Goal: Task Accomplishment & Management: Complete application form

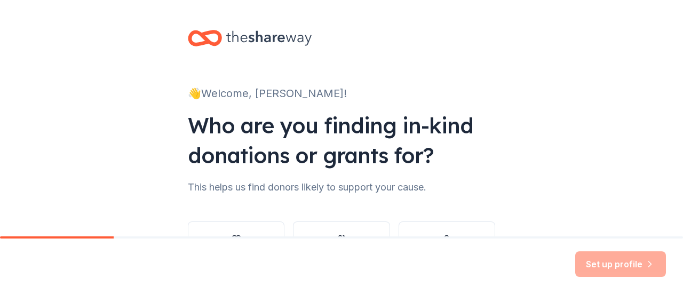
scroll to position [87, 0]
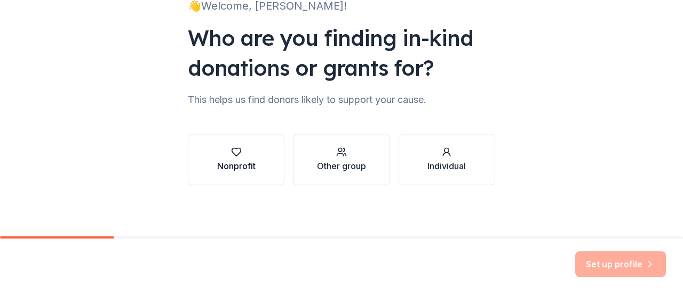
click at [245, 168] on div "Nonprofit" at bounding box center [236, 165] width 38 height 13
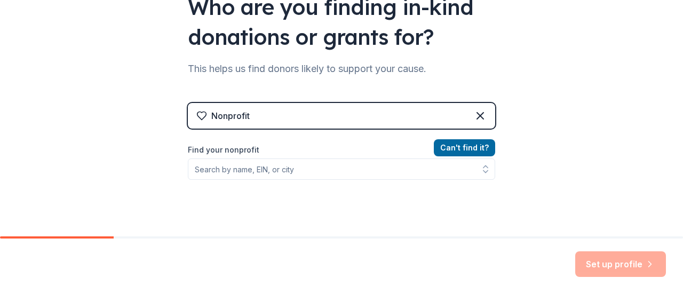
scroll to position [123, 0]
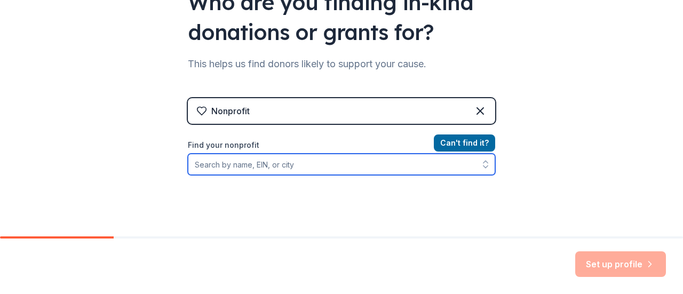
click at [273, 165] on input "Find your nonprofit" at bounding box center [341, 164] width 307 height 21
click at [480, 167] on icon "button" at bounding box center [485, 164] width 11 height 11
type input "The Spanish Speaking Unity Council"
click at [483, 167] on icon "button" at bounding box center [485, 167] width 4 height 2
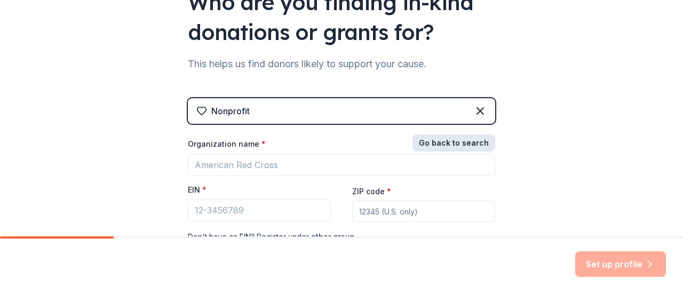
click at [452, 139] on button "Go back to search" at bounding box center [453, 142] width 83 height 17
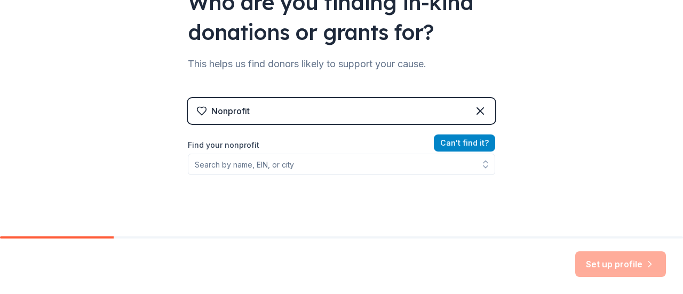
click at [452, 139] on button "Can ' t find it?" at bounding box center [464, 142] width 61 height 17
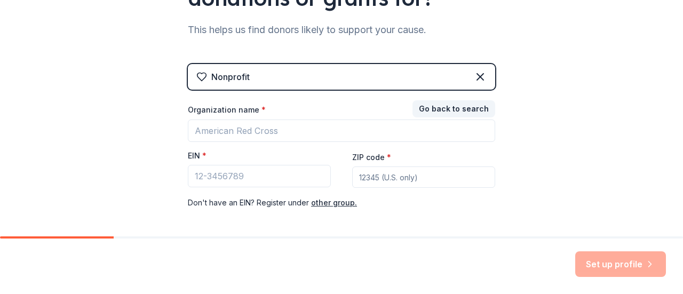
scroll to position [158, 0]
click at [436, 105] on button "Go back to search" at bounding box center [453, 108] width 83 height 17
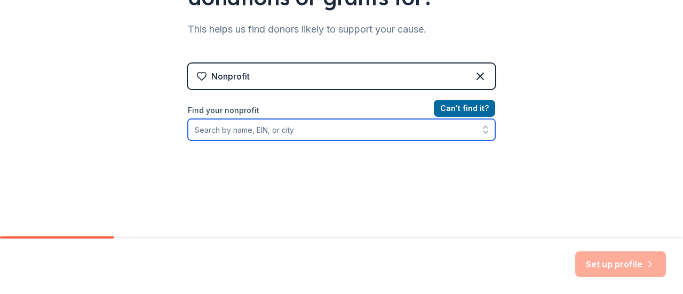
click at [308, 134] on input "Find your nonprofit" at bounding box center [341, 129] width 307 height 21
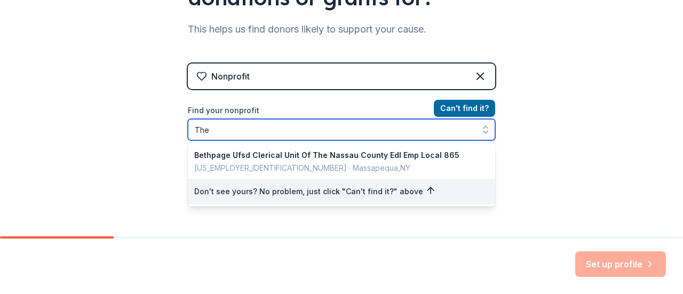
type input "The"
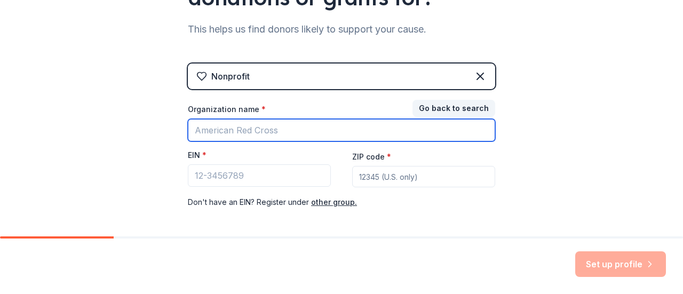
click at [308, 134] on input "Organization name *" at bounding box center [341, 130] width 307 height 22
type input "T"
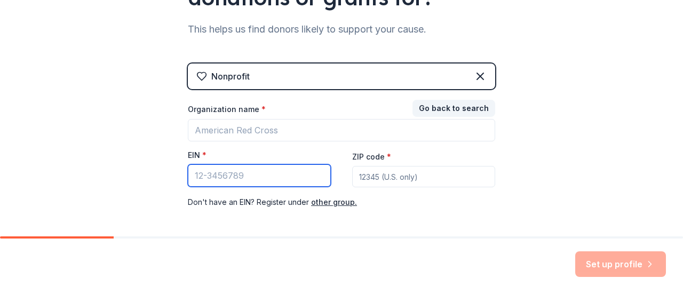
click at [194, 174] on input "EIN *" at bounding box center [259, 175] width 143 height 22
click at [224, 175] on input "94" at bounding box center [259, 175] width 143 height 22
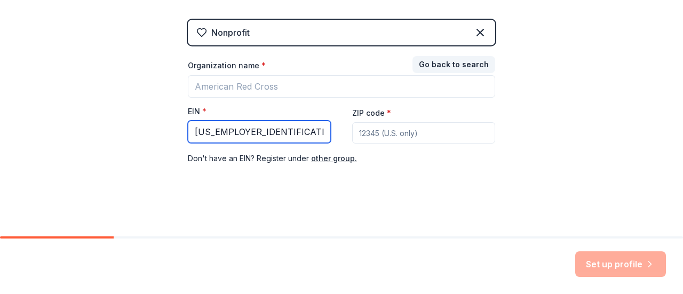
drag, startPoint x: 261, startPoint y: 127, endPoint x: 177, endPoint y: 129, distance: 84.3
click at [177, 129] on div "👋 Welcome, Karla! Who are you finding in-kind donations or grants for? This hel…" at bounding box center [341, 17] width 341 height 439
type input "[US_EMPLOYER_IDENTIFICATION_NUMBER]"
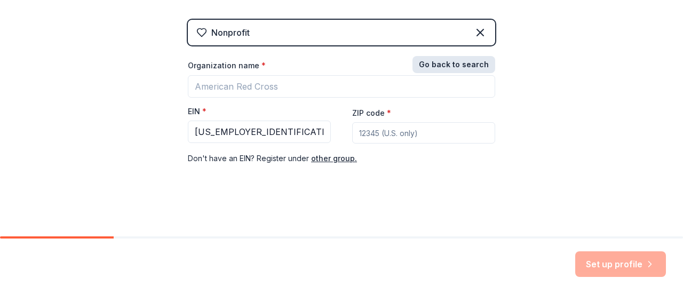
click at [465, 61] on button "Go back to search" at bounding box center [453, 64] width 83 height 17
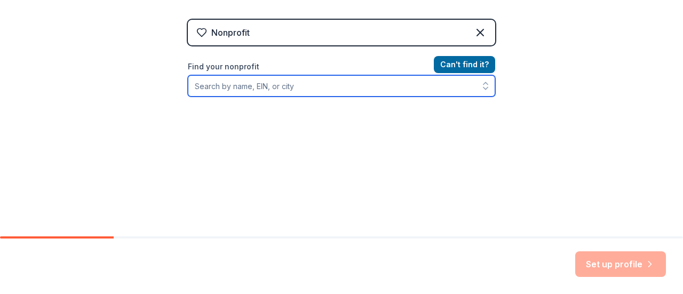
click at [323, 86] on input "Find your nonprofit" at bounding box center [341, 85] width 307 height 21
paste input "[US_EMPLOYER_IDENTIFICATION_NUMBER]"
type input "[US_EMPLOYER_IDENTIFICATION_NUMBER]"
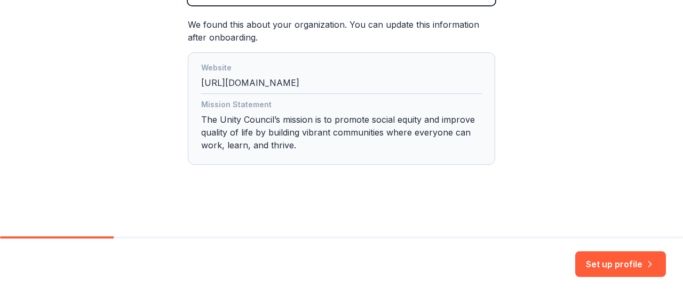
scroll to position [292, 0]
click at [334, 126] on div "Mission Statement The Unity Council’s mission is to promote social equity and i…" at bounding box center [341, 128] width 281 height 58
click at [619, 260] on button "Set up profile" at bounding box center [620, 264] width 91 height 26
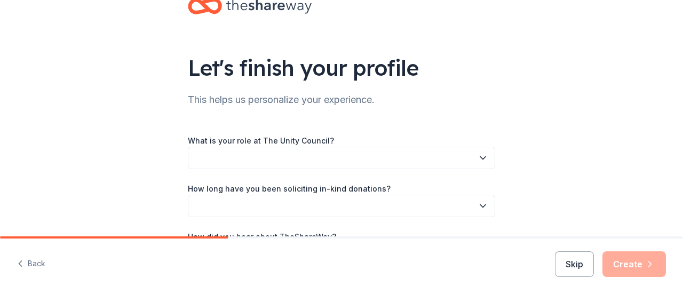
scroll to position [66, 0]
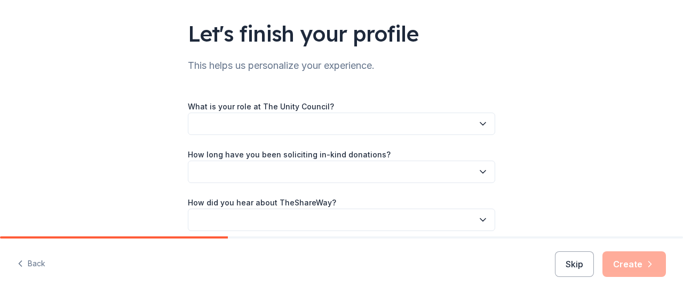
click at [426, 128] on button "button" at bounding box center [341, 124] width 307 height 22
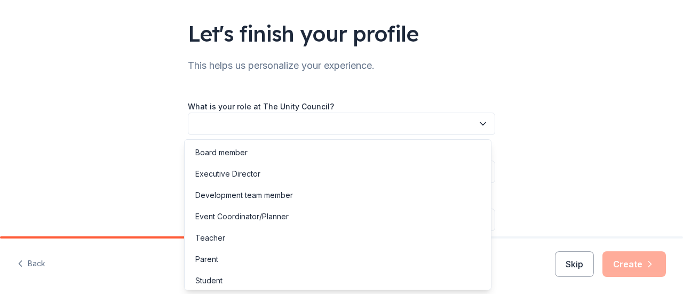
click at [420, 127] on button "button" at bounding box center [341, 124] width 307 height 22
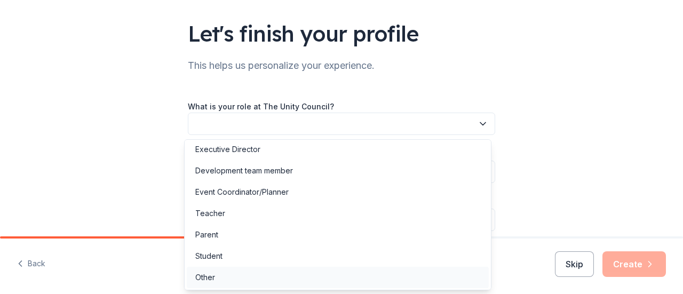
scroll to position [0, 0]
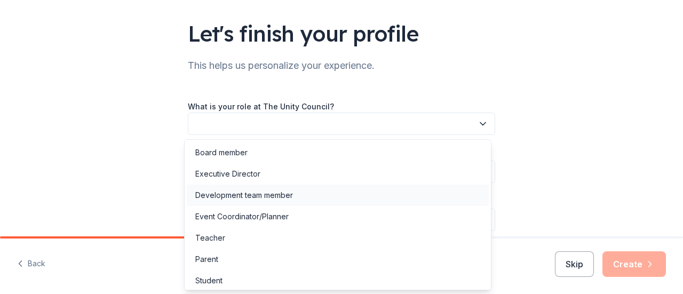
click at [223, 195] on div "Development team member" at bounding box center [244, 195] width 98 height 13
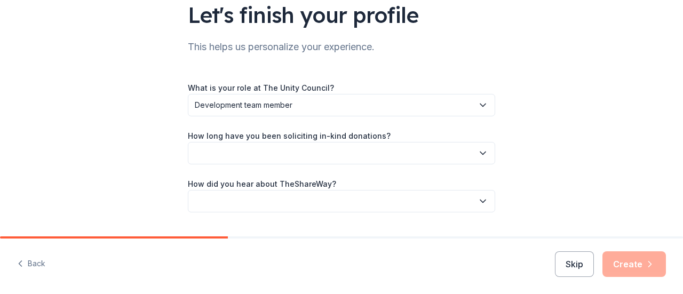
scroll to position [93, 0]
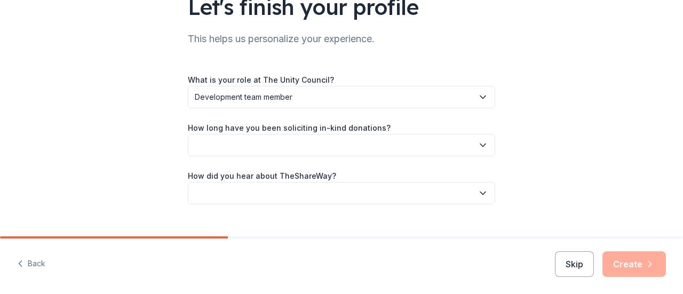
click at [263, 145] on button "button" at bounding box center [341, 145] width 307 height 22
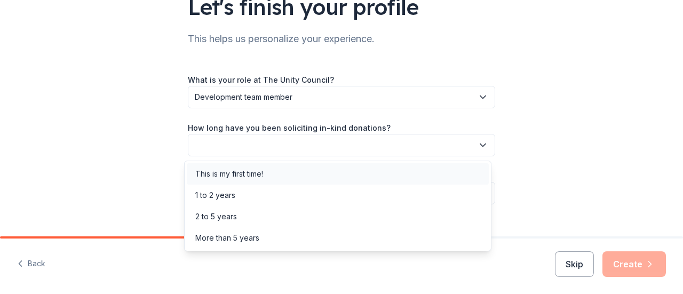
click at [233, 176] on div "This is my first time!" at bounding box center [229, 174] width 68 height 13
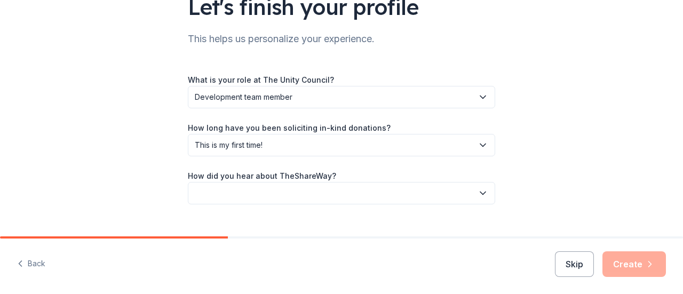
scroll to position [112, 0]
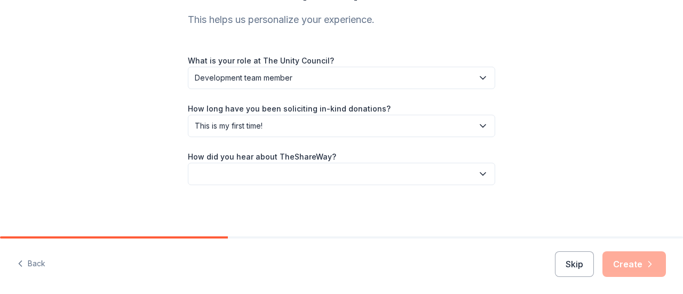
click at [254, 169] on button "button" at bounding box center [341, 174] width 307 height 22
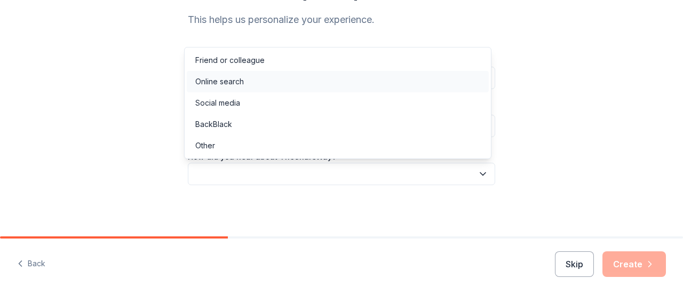
click at [228, 86] on div "Online search" at bounding box center [219, 81] width 49 height 13
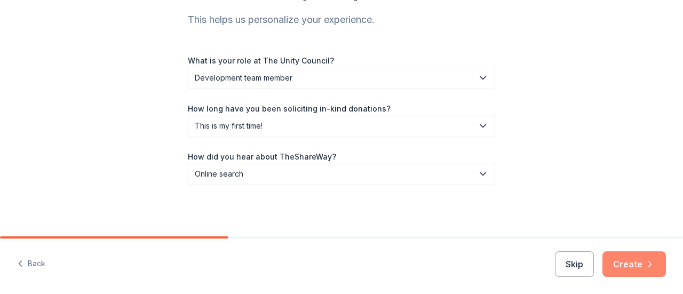
click at [638, 268] on button "Create" at bounding box center [633, 264] width 63 height 26
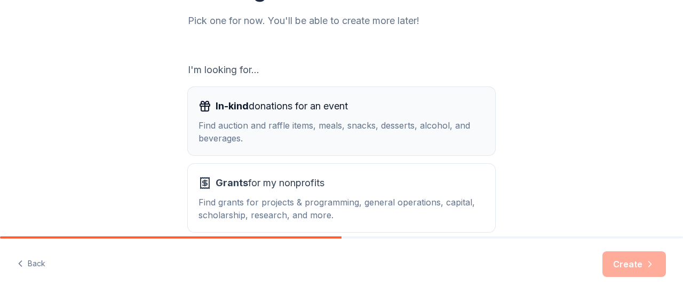
scroll to position [171, 0]
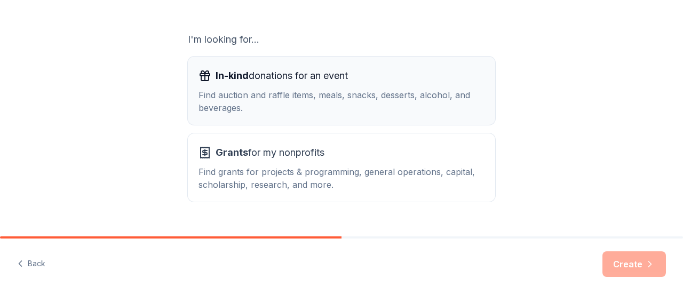
click at [326, 102] on div "Find auction and raffle items, meals, snacks, desserts, alcohol, and beverages." at bounding box center [341, 102] width 286 height 26
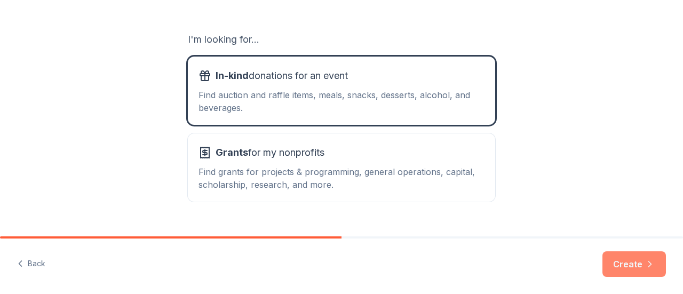
click at [621, 258] on button "Create" at bounding box center [633, 264] width 63 height 26
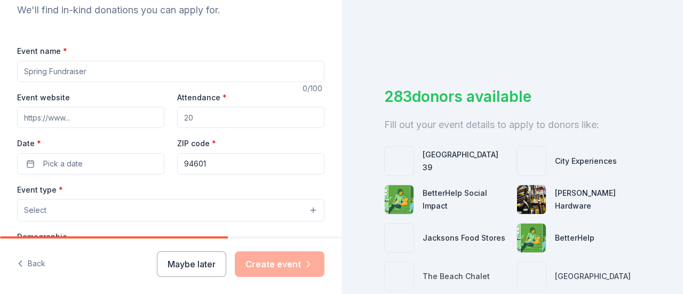
scroll to position [79, 0]
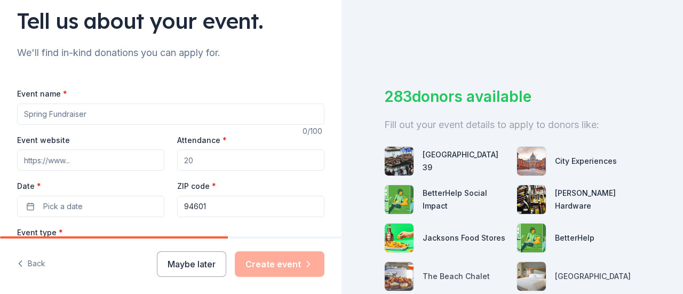
click at [108, 108] on input "Event name *" at bounding box center [170, 113] width 307 height 21
type input "H"
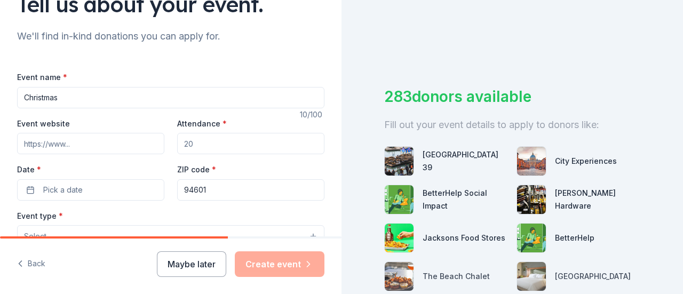
scroll to position [96, 0]
type input "Christmas"
click at [200, 141] on input "Attendance *" at bounding box center [250, 142] width 147 height 21
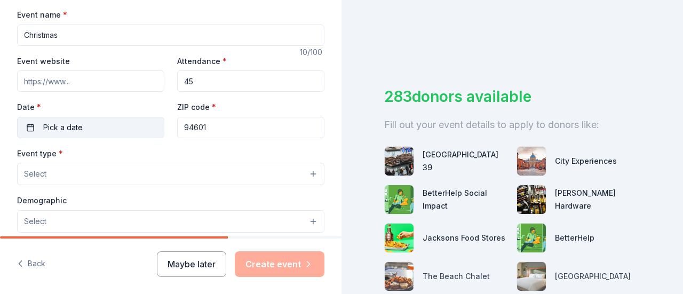
type input "45"
click at [133, 121] on button "Pick a date" at bounding box center [90, 127] width 147 height 21
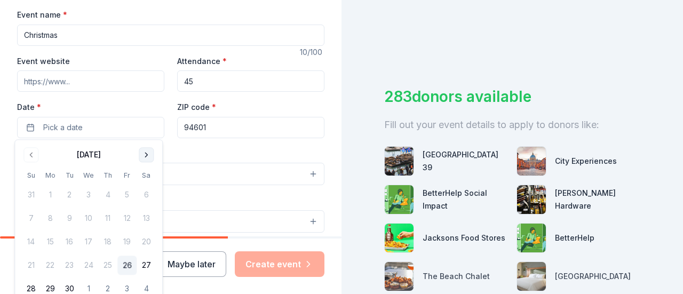
click at [150, 152] on button "Go to next month" at bounding box center [146, 154] width 15 height 15
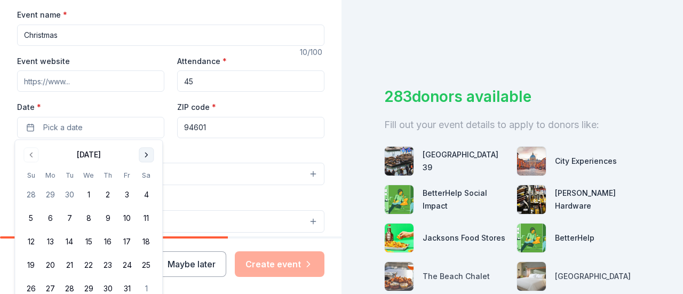
click at [150, 152] on button "Go to next month" at bounding box center [146, 154] width 15 height 15
click at [53, 196] on button "1" at bounding box center [50, 195] width 19 height 19
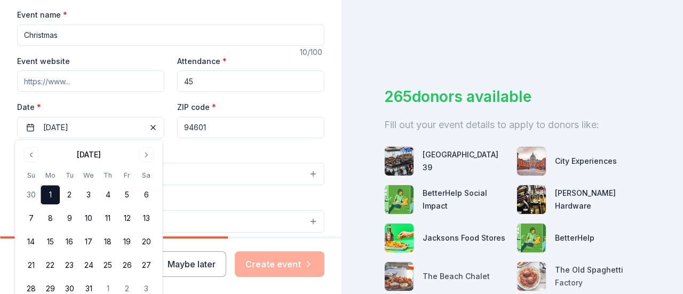
click at [186, 145] on div "Event name * Christmas 10 /100 Event website Attendance * 45 Date * 12/01/2025 …" at bounding box center [170, 254] width 307 height 493
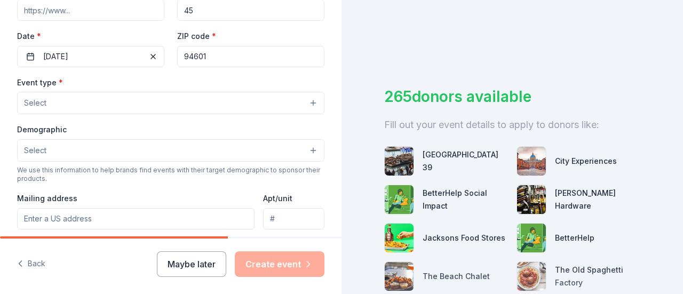
scroll to position [229, 0]
click at [125, 102] on button "Select" at bounding box center [170, 102] width 307 height 22
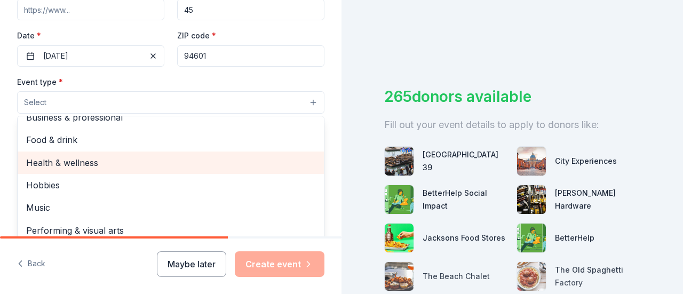
scroll to position [0, 0]
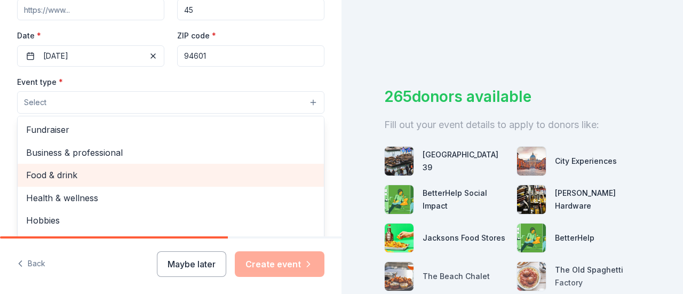
click at [51, 168] on span "Food & drink" at bounding box center [170, 175] width 289 height 14
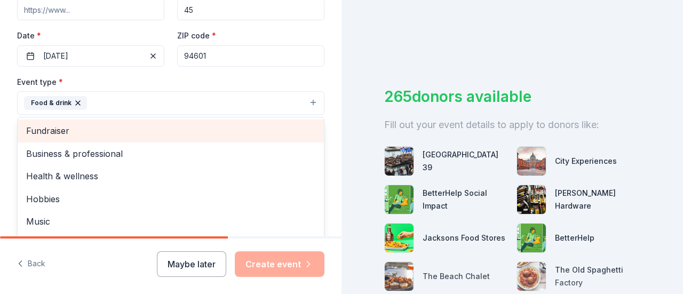
scroll to position [13, 0]
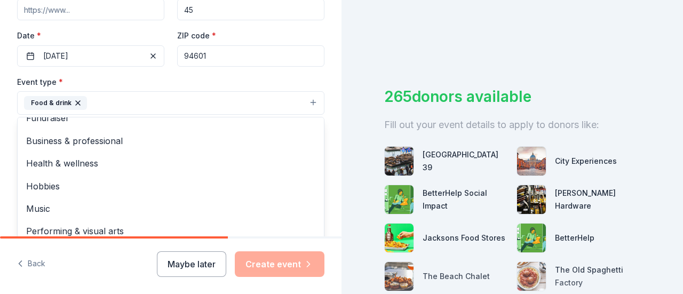
click at [10, 148] on div "Tell us about your event. We'll find in-kind donations you can apply for. Event…" at bounding box center [170, 126] width 341 height 711
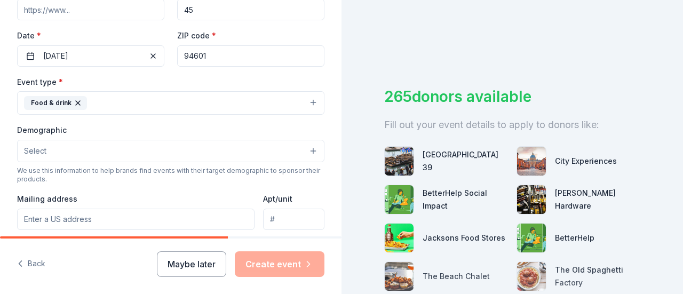
click at [55, 145] on button "Select" at bounding box center [170, 151] width 307 height 22
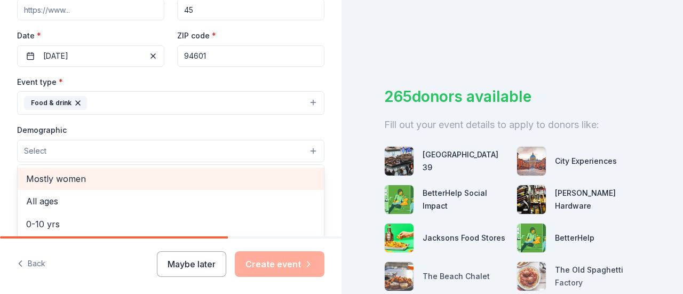
scroll to position [46, 0]
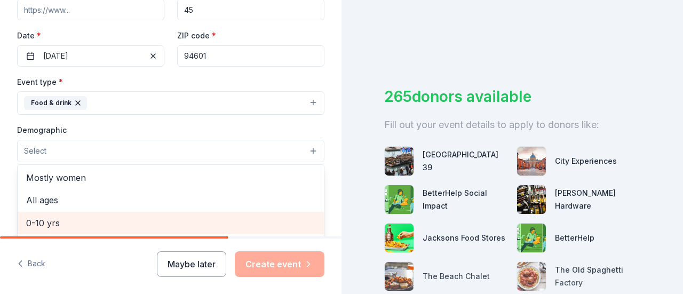
click at [53, 222] on span "0-10 yrs" at bounding box center [170, 223] width 289 height 14
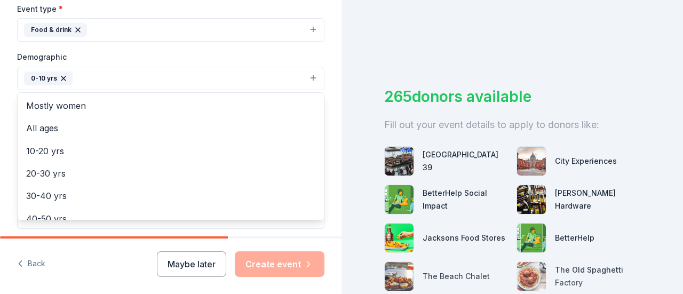
scroll to position [318, 0]
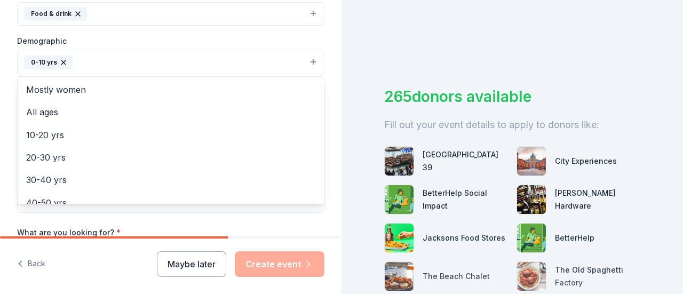
click at [6, 158] on div "Tell us about your event. We'll find in-kind donations you can apply for. Event…" at bounding box center [170, 38] width 341 height 712
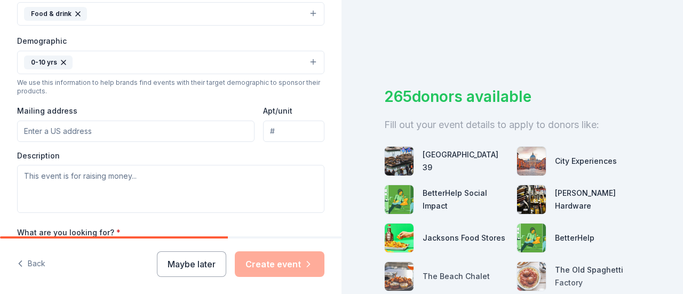
click at [81, 134] on input "Mailing address" at bounding box center [135, 131] width 237 height 21
click at [101, 126] on input "Mailing address" at bounding box center [135, 131] width 237 height 21
drag, startPoint x: 101, startPoint y: 126, endPoint x: 85, endPoint y: 92, distance: 37.7
click at [85, 92] on div "We use this information to help brands find events with their target demographi…" at bounding box center [170, 86] width 307 height 17
click at [83, 132] on input "Mailing address" at bounding box center [135, 131] width 237 height 21
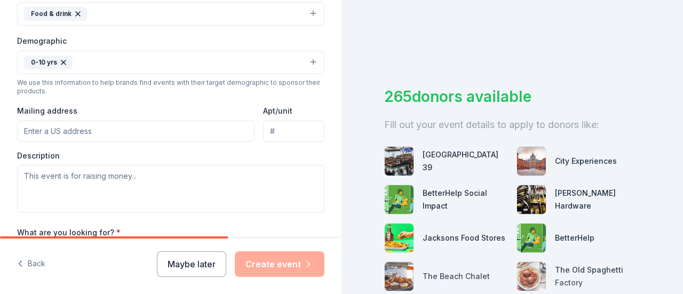
paste input "1050 Neroly Rd, Oakley, CA 94561"
type input "1050 Neroly Road, Oakley, CA, 94561"
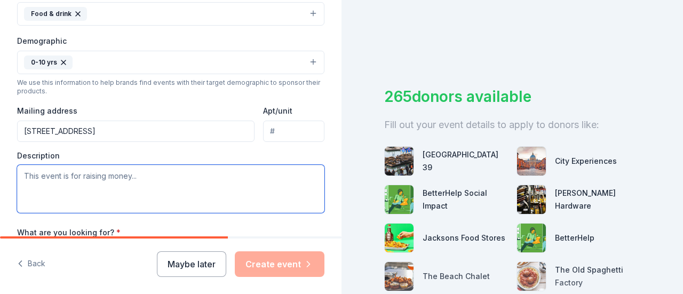
click at [146, 185] on textarea at bounding box center [170, 189] width 307 height 48
type textarea "T"
click at [82, 180] on textarea at bounding box center [170, 189] width 307 height 48
paste textarea "I hope this message finds you well! My name is [Your Name], and I’m reaching ou…"
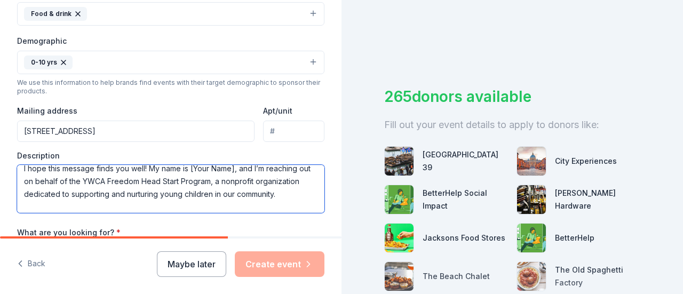
scroll to position [0, 0]
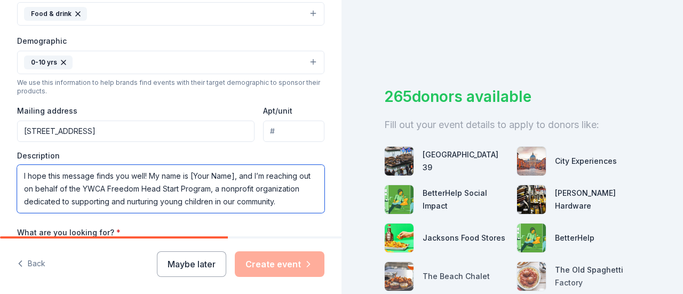
click at [235, 173] on textarea "I hope this message finds you well! My name is [Your Name], and I’m reaching ou…" at bounding box center [170, 189] width 307 height 48
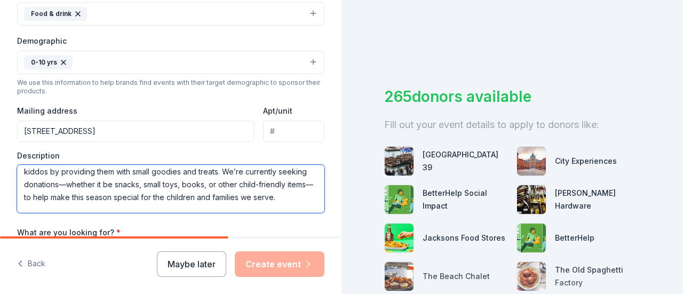
scroll to position [79, 0]
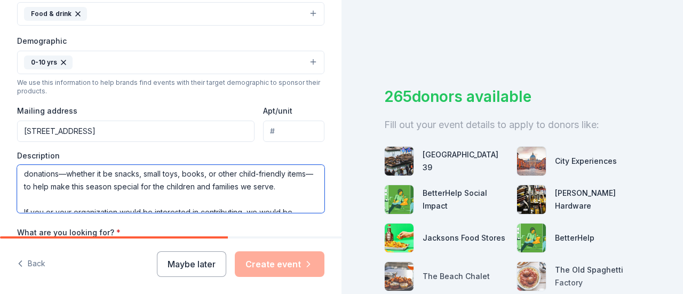
click at [99, 183] on textarea "I hope this message finds you well! My name is Karla Cano-Lopez, and I’m reachi…" at bounding box center [170, 189] width 307 height 48
click at [78, 195] on textarea "I hope this message finds you well! My name is Karla Cano-Lopez, and I’m reachi…" at bounding box center [170, 189] width 307 height 48
click at [232, 186] on textarea "I hope this message finds you well! My name is Karla Cano-Lopez, and I’m reachi…" at bounding box center [170, 189] width 307 height 48
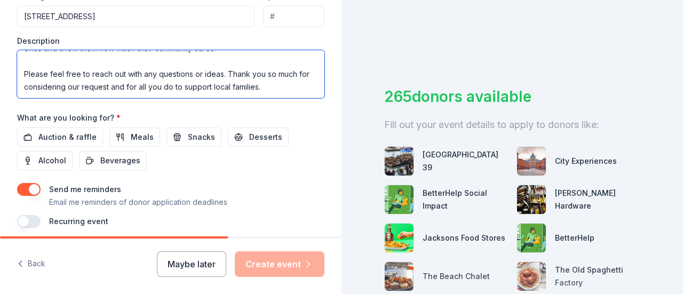
scroll to position [465, 0]
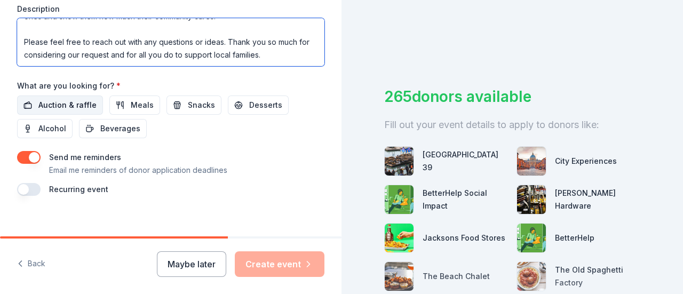
type textarea "I hope this message finds you well! My name is [PERSON_NAME], and I’m reaching …"
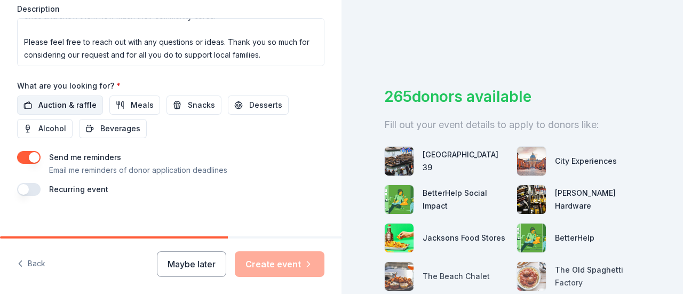
click at [58, 101] on span "Auction & raffle" at bounding box center [67, 105] width 58 height 13
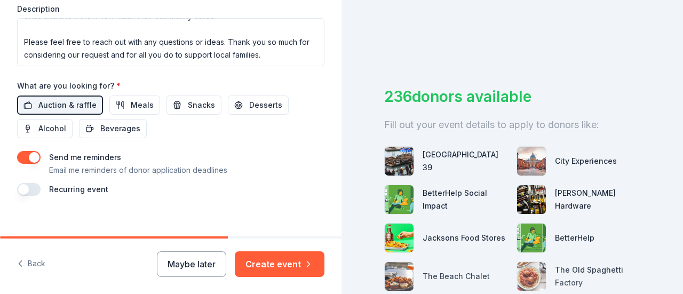
scroll to position [473, 0]
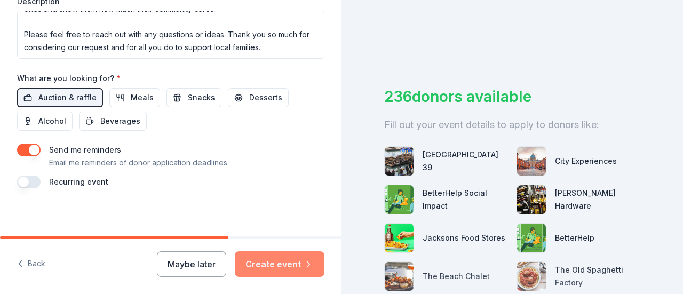
click at [272, 263] on button "Create event" at bounding box center [280, 264] width 90 height 26
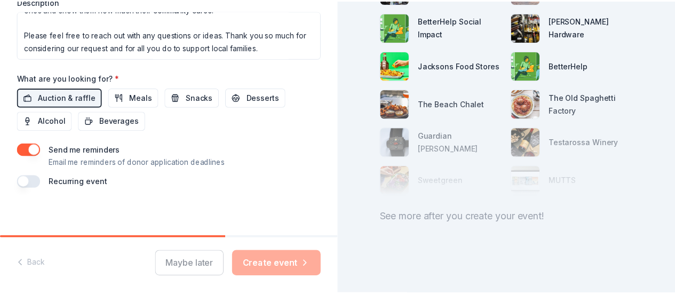
scroll to position [179, 0]
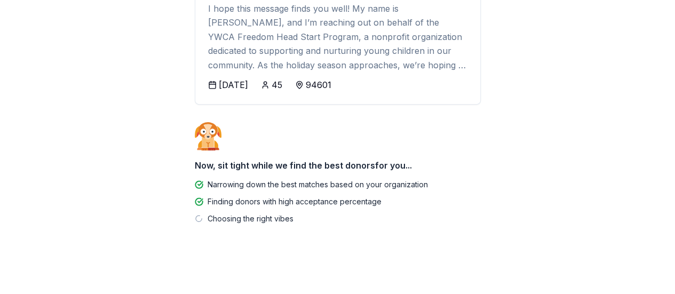
scroll to position [170, 0]
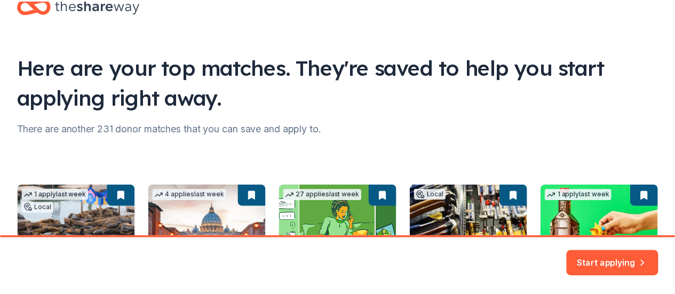
scroll to position [212, 0]
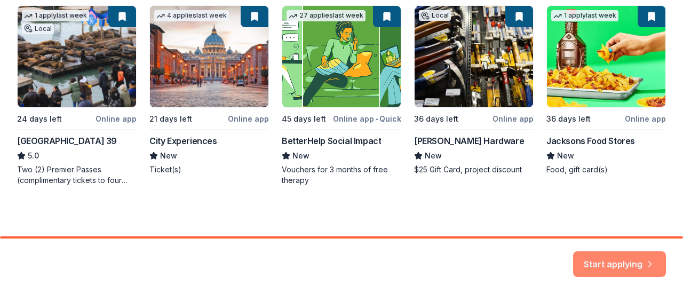
click at [611, 263] on button "Start applying" at bounding box center [619, 262] width 93 height 26
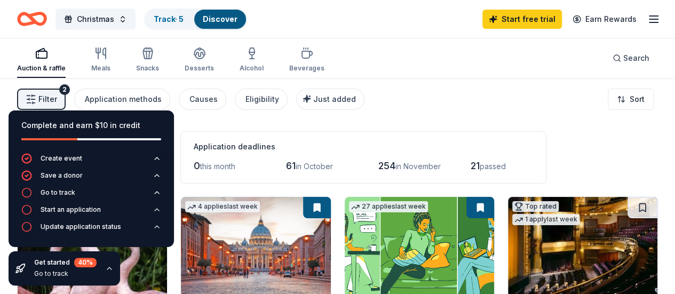
click at [58, 213] on div "Start an application" at bounding box center [71, 209] width 60 height 9
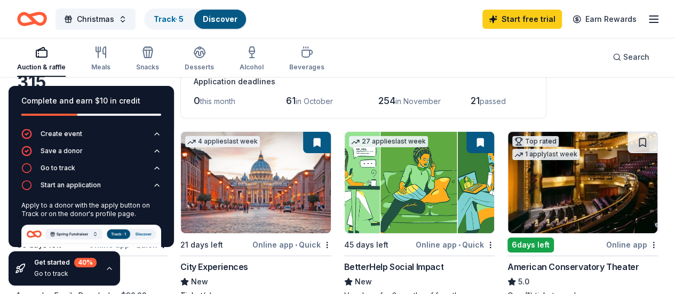
click at [321, 21] on div "Christmas Track · 5 Discover Start free trial Earn Rewards" at bounding box center [337, 18] width 641 height 25
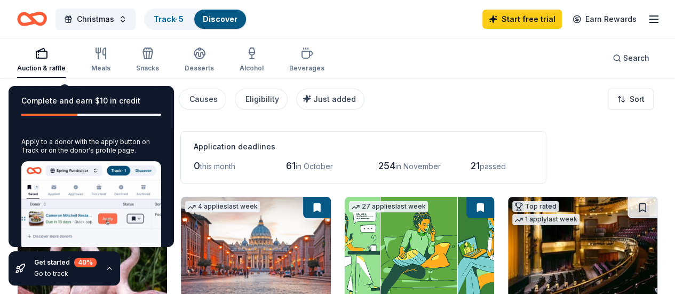
scroll to position [97, 0]
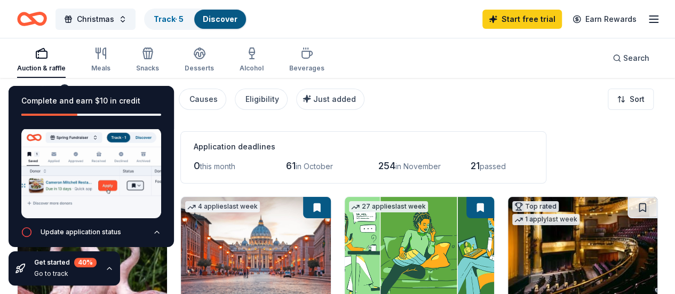
click at [20, 225] on div "Create event Save a donor Go to track Start an application Apply to a donor wit…" at bounding box center [91, 142] width 165 height 220
click at [25, 228] on icon "button" at bounding box center [26, 232] width 11 height 11
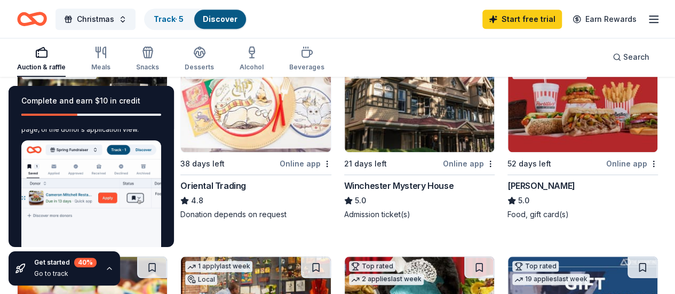
scroll to position [104, 0]
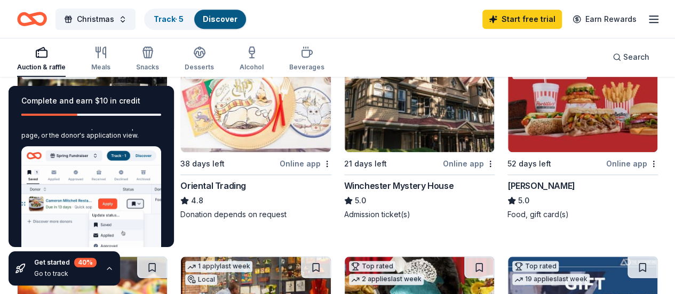
click at [25, 45] on div "Auction & raffle Meals Snacks Desserts Alcohol Beverages Search" at bounding box center [337, 56] width 675 height 39
click at [107, 269] on icon "button" at bounding box center [109, 268] width 9 height 9
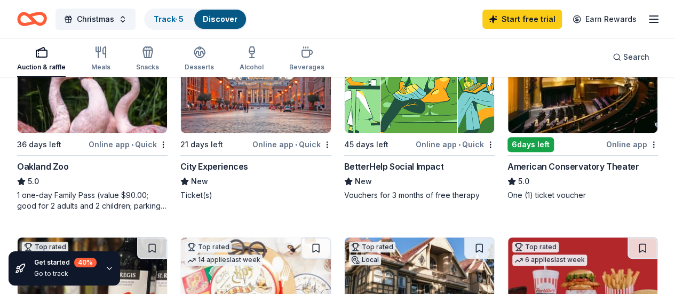
scroll to position [165, 0]
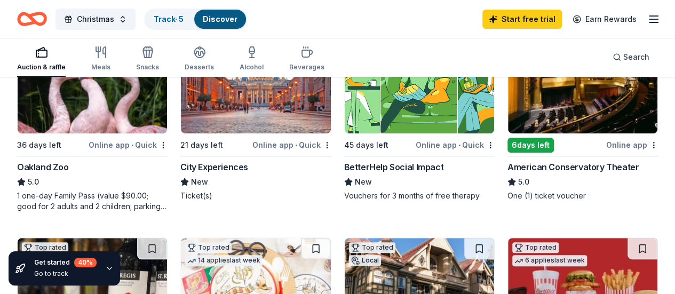
click at [79, 119] on img at bounding box center [92, 82] width 149 height 101
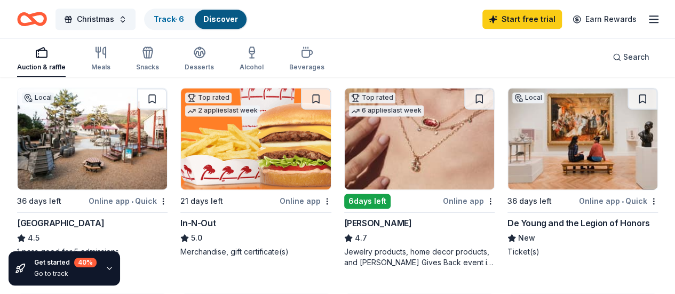
scroll to position [727, 0]
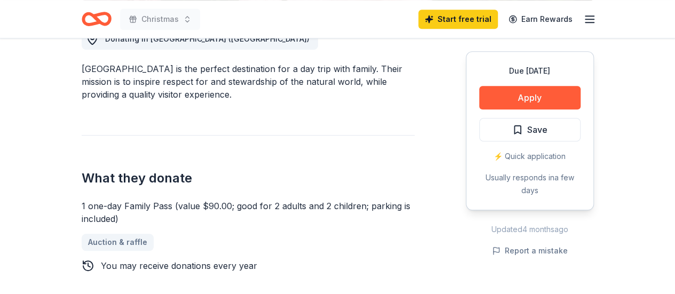
scroll to position [371, 0]
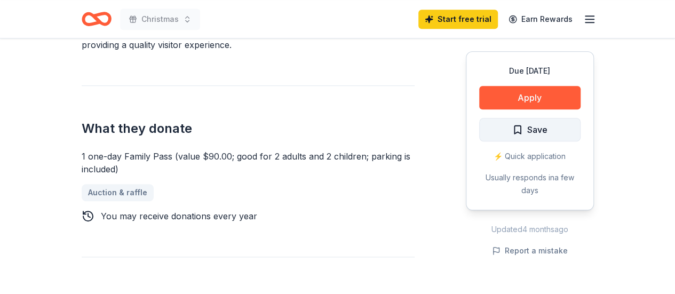
click at [527, 121] on button "Save" at bounding box center [529, 129] width 101 height 23
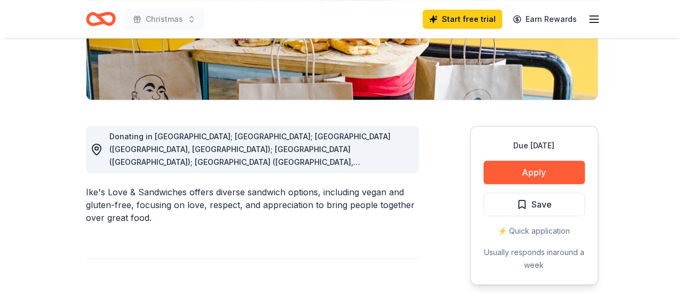
scroll to position [293, 0]
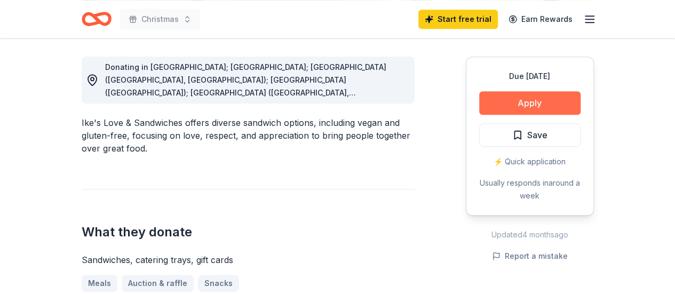
click at [516, 100] on button "Apply" at bounding box center [529, 102] width 101 height 23
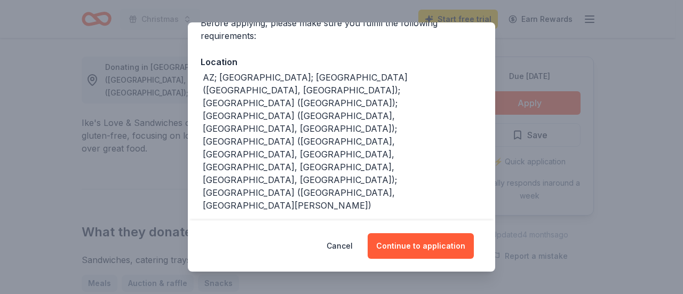
scroll to position [95, 0]
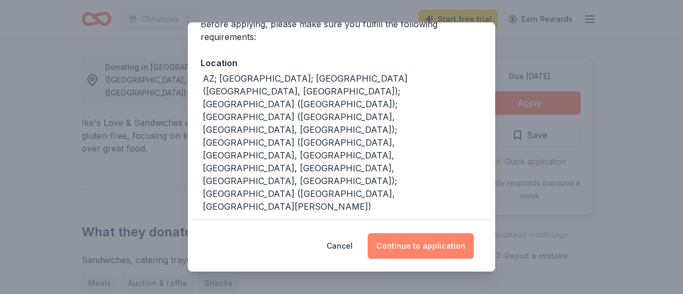
click at [408, 246] on button "Continue to application" at bounding box center [421, 246] width 106 height 26
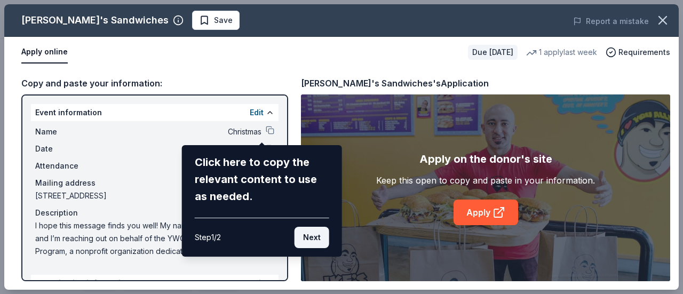
click at [317, 234] on button "Next" at bounding box center [311, 237] width 35 height 21
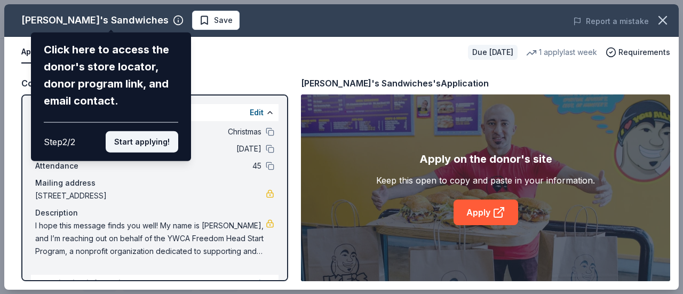
click at [130, 145] on button "Start applying!" at bounding box center [142, 141] width 73 height 21
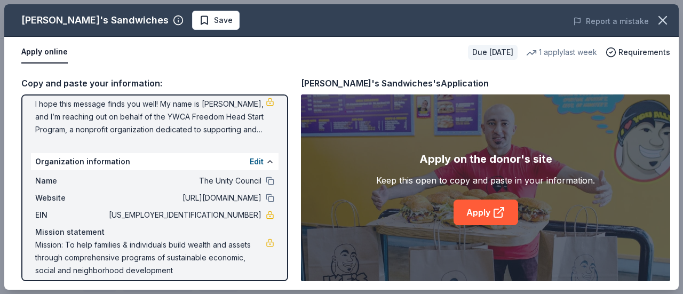
scroll to position [131, 0]
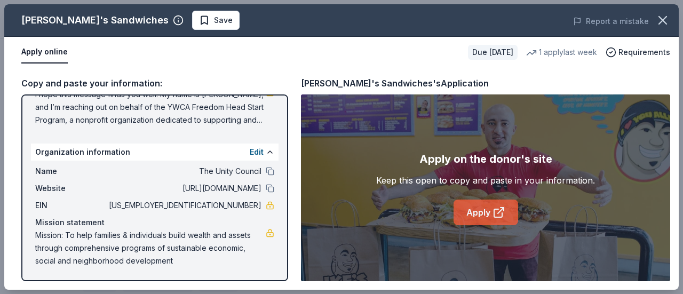
click at [485, 208] on link "Apply" at bounding box center [485, 213] width 65 height 26
